Goal: Information Seeking & Learning: Check status

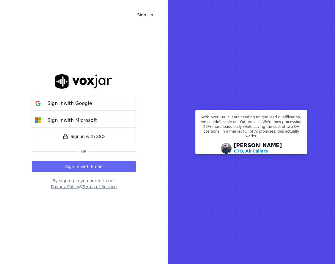
click at [96, 104] on button "Sign in with Google" at bounding box center [84, 103] width 104 height 13
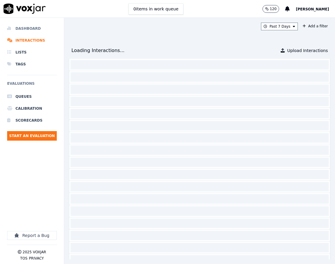
click at [38, 26] on li "Dashboard" at bounding box center [32, 29] width 50 height 12
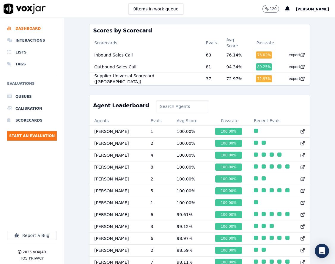
scroll to position [232, 0]
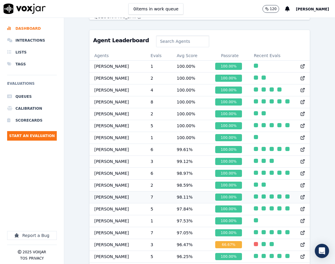
click at [167, 199] on td "7" at bounding box center [159, 197] width 26 height 12
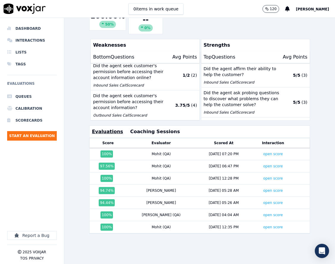
scroll to position [143, 0]
click at [263, 152] on link "open score" at bounding box center [273, 154] width 20 height 4
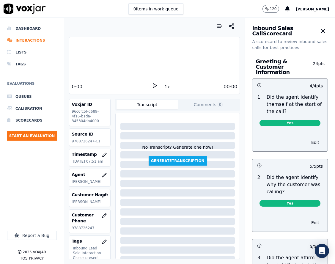
click at [82, 142] on p "9788726247-C1" at bounding box center [90, 141] width 36 height 5
copy p "9788726247"
